Goal: Task Accomplishment & Management: Complete application form

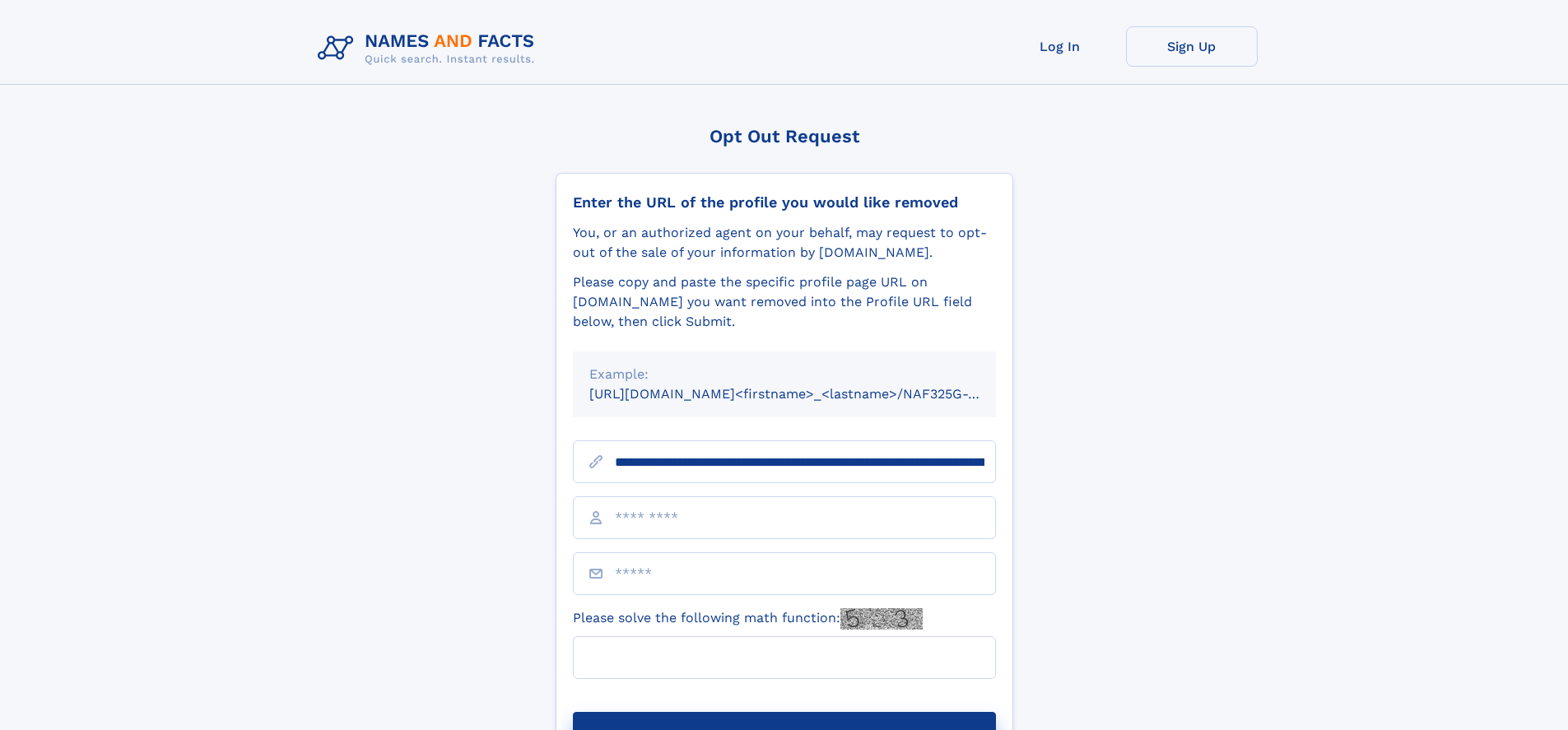
type input "**********"
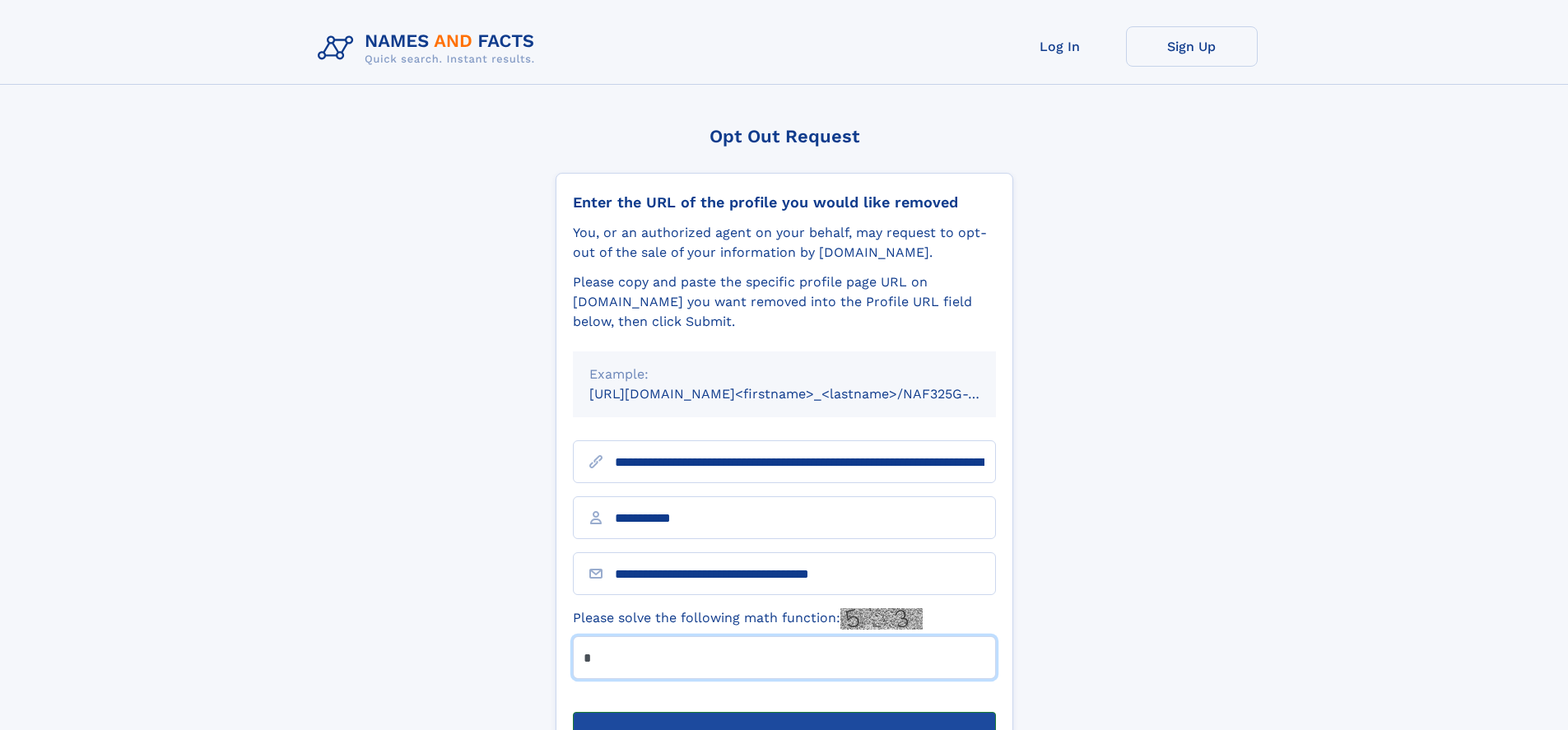
type input "*"
click at [783, 712] on button "Submit Opt Out Request" at bounding box center [784, 738] width 423 height 53
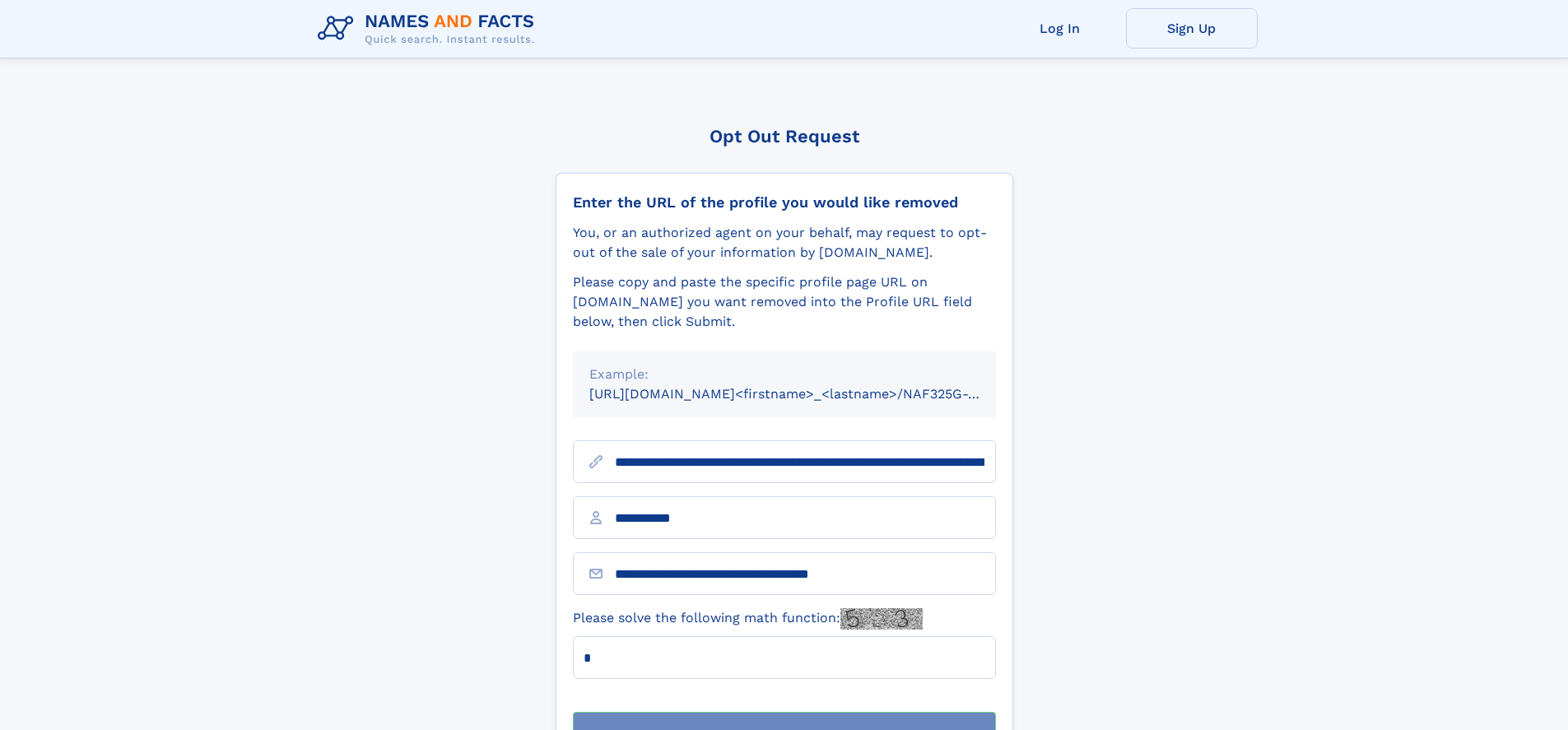
scroll to position [53, 0]
